Goal: Check status: Check status

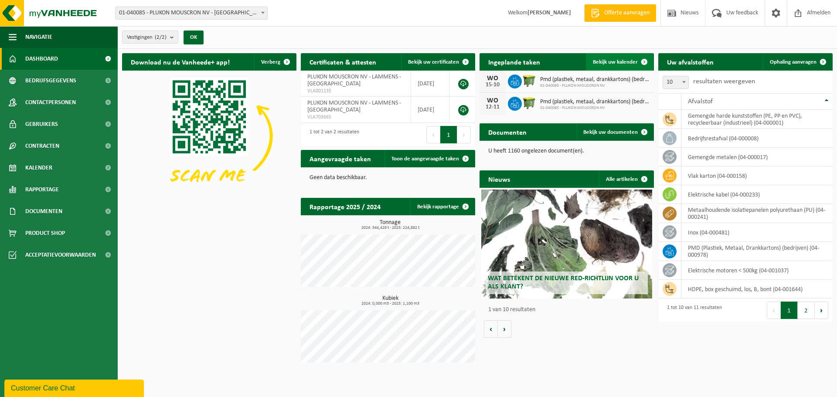
click at [627, 61] on span "Bekijk uw kalender" at bounding box center [615, 62] width 45 height 6
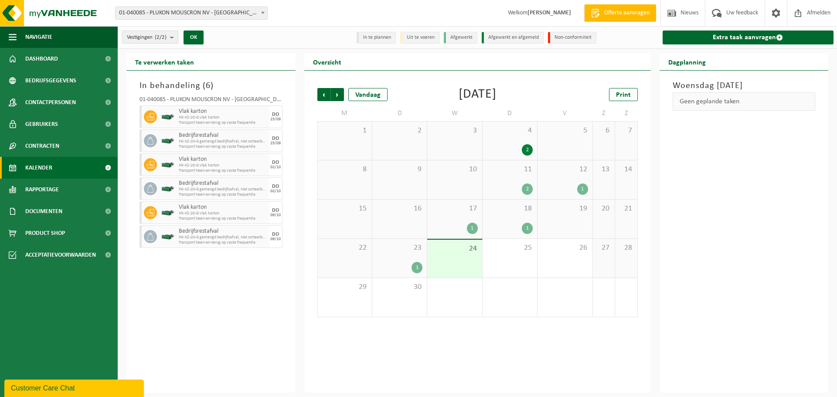
click at [417, 266] on div "1" at bounding box center [416, 267] width 11 height 11
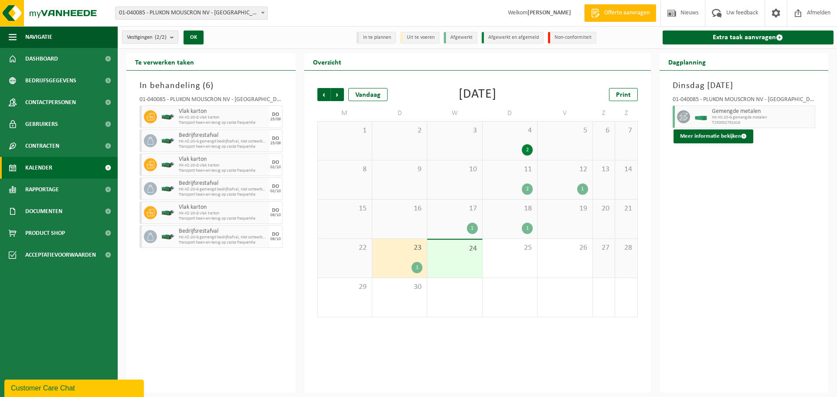
click at [530, 226] on div "1" at bounding box center [527, 228] width 11 height 11
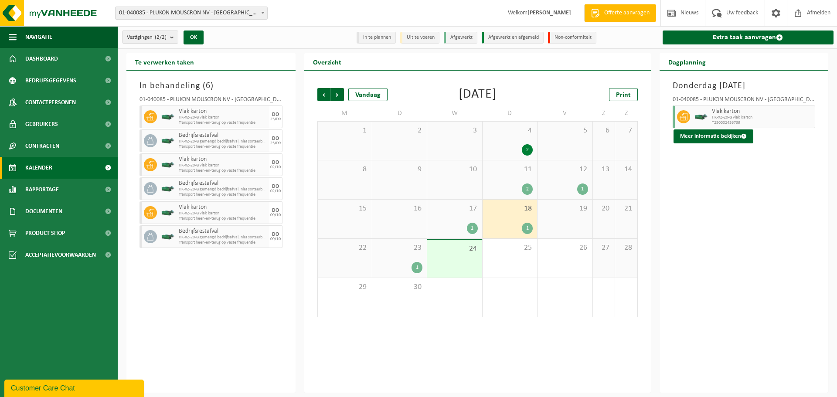
click at [467, 233] on div "1" at bounding box center [454, 228] width 46 height 11
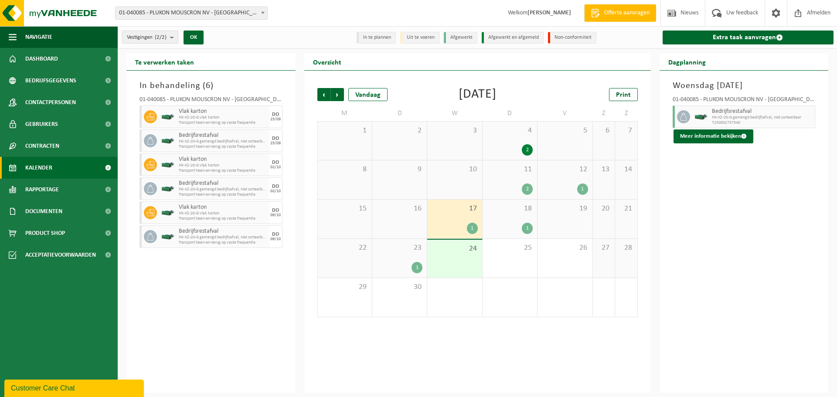
click at [519, 182] on div "11 2" at bounding box center [509, 179] width 54 height 39
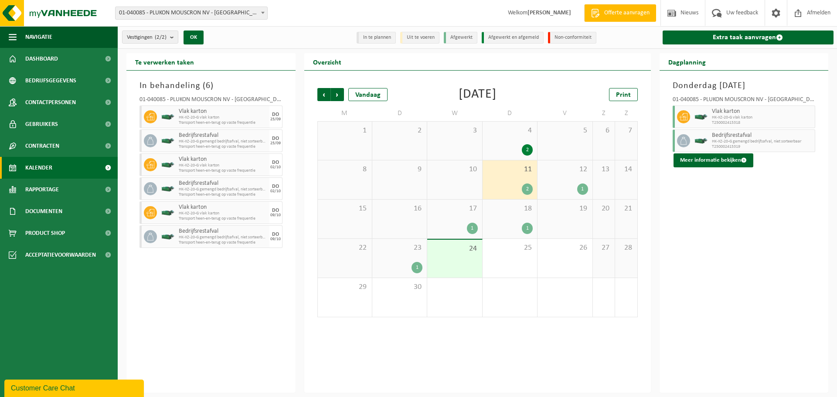
click at [526, 143] on div "4 2" at bounding box center [509, 141] width 54 height 38
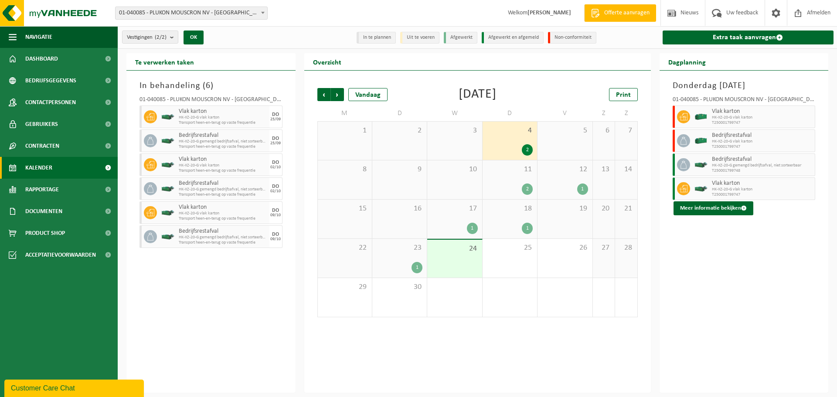
click at [576, 184] on div "1" at bounding box center [565, 188] width 46 height 11
